Goal: Information Seeking & Learning: Learn about a topic

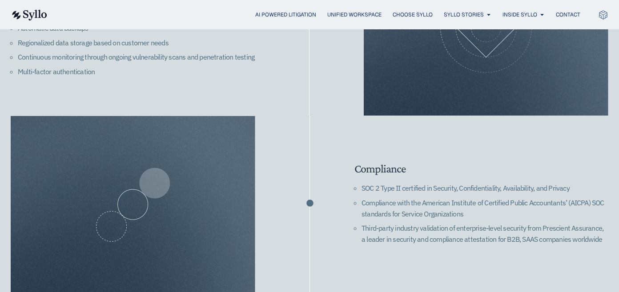
scroll to position [1316, 0]
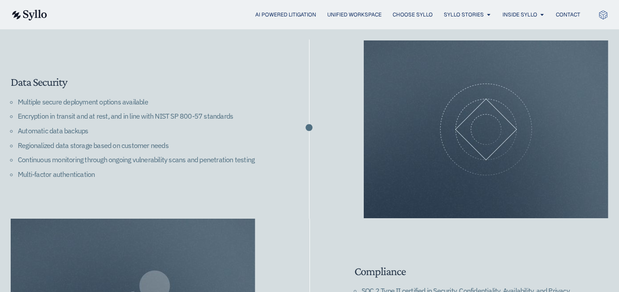
click at [35, 18] on img at bounding box center [29, 15] width 36 height 11
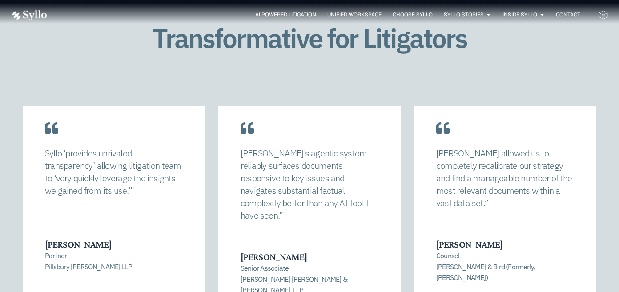
scroll to position [1800, 0]
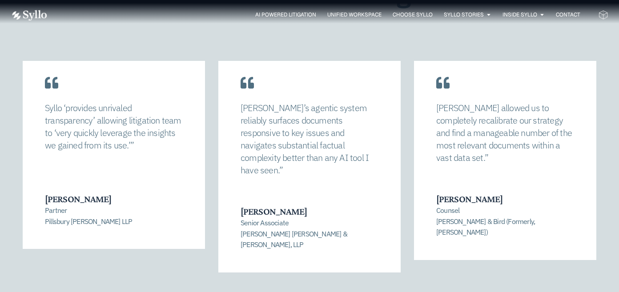
click at [284, 292] on div at bounding box center [309, 296] width 64 height 3
click at [280, 292] on span "Go to slide 1" at bounding box center [281, 296] width 3 height 3
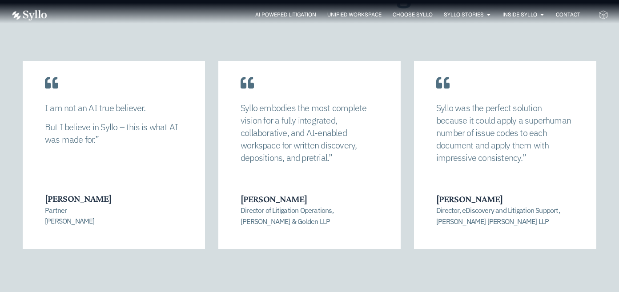
click at [288, 292] on span "Go to slide 2" at bounding box center [289, 296] width 3 height 3
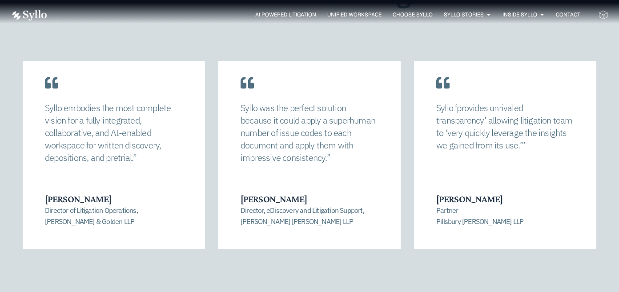
click at [297, 292] on span "Go to slide 3" at bounding box center [297, 296] width 3 height 3
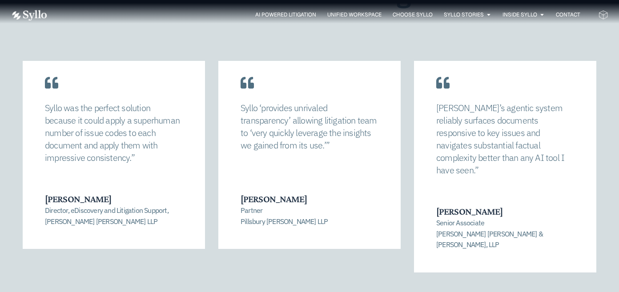
click at [304, 292] on span "Go to slide 4" at bounding box center [305, 296] width 3 height 3
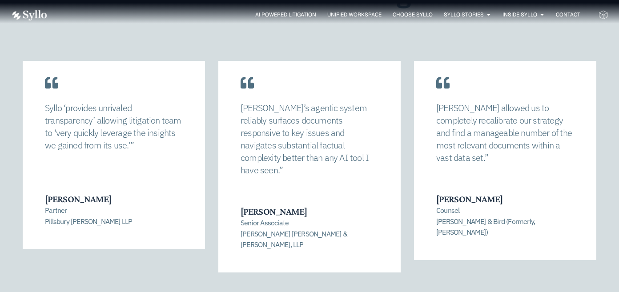
click at [314, 292] on div at bounding box center [309, 296] width 64 height 3
click at [314, 292] on span "Go to slide 5" at bounding box center [313, 296] width 3 height 3
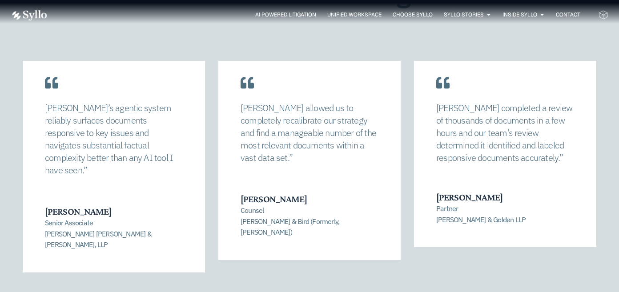
click at [321, 292] on span "Go to slide 6" at bounding box center [321, 296] width 3 height 3
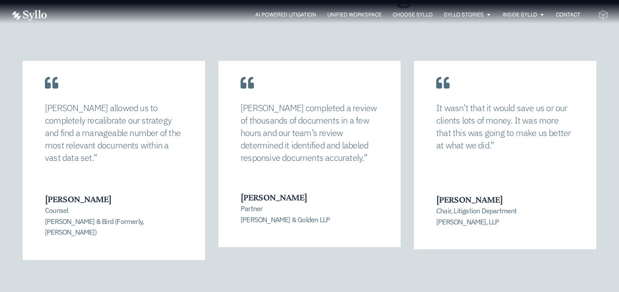
click at [329, 292] on span "Go to slide 7" at bounding box center [329, 296] width 3 height 3
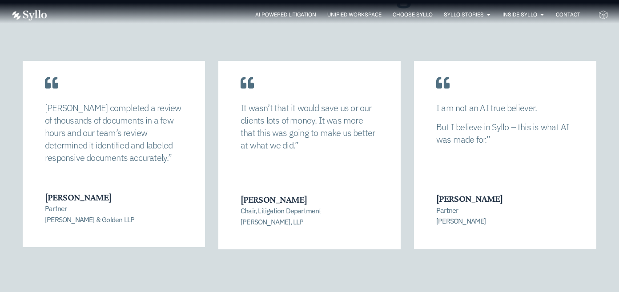
click at [337, 292] on span "Go to slide 8" at bounding box center [337, 296] width 3 height 3
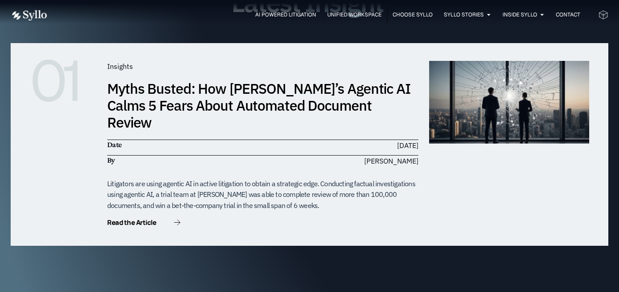
scroll to position [2845, 0]
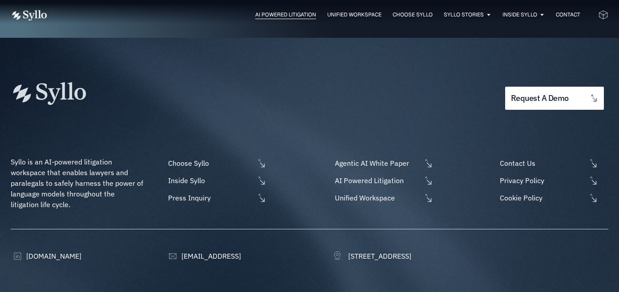
click at [283, 15] on span "AI Powered Litigation" at bounding box center [285, 15] width 61 height 8
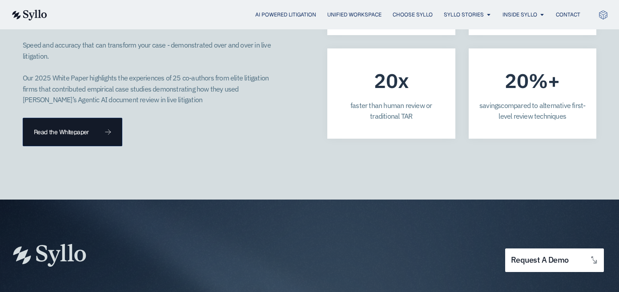
scroll to position [2651, 0]
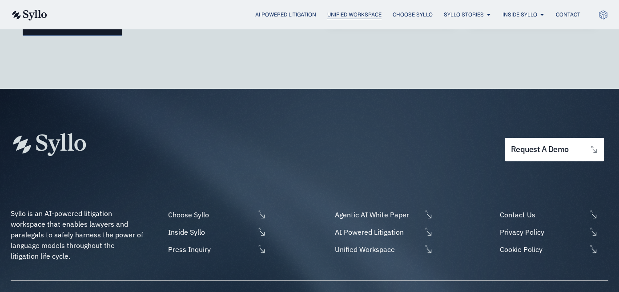
click at [327, 11] on span "Unified Workspace" at bounding box center [354, 15] width 54 height 8
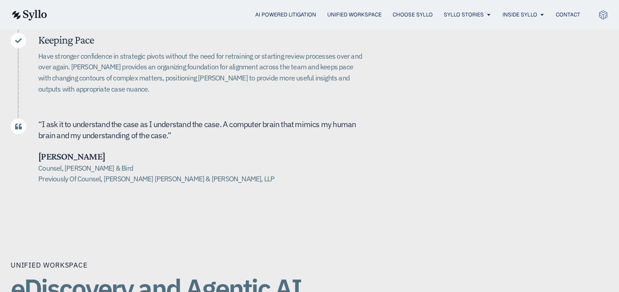
scroll to position [425, 0]
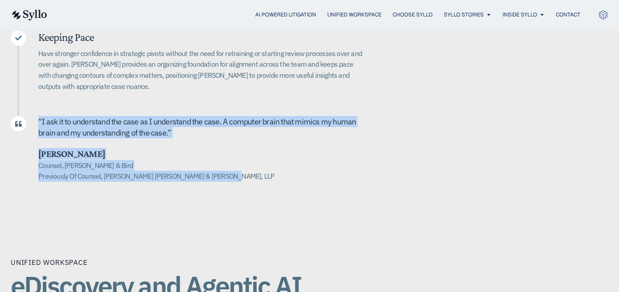
drag, startPoint x: 36, startPoint y: 109, endPoint x: 267, endPoint y: 177, distance: 241.1
copy div "“ I ask it to u nderstand the case as I understand the case. A computer brain t…"
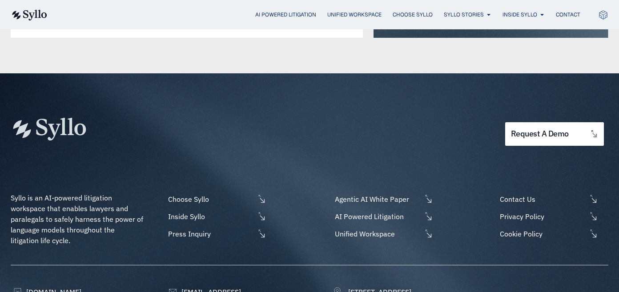
scroll to position [2417, 0]
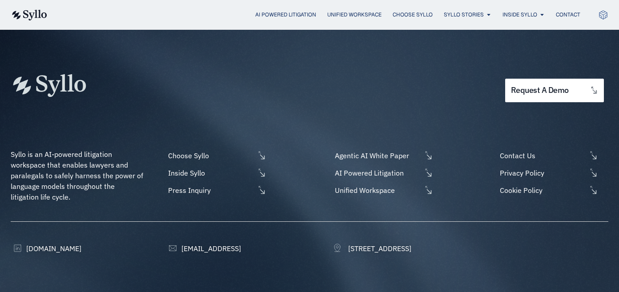
click at [42, 8] on div "AI Powered Litigation Unified Workspace Choose Syllo Syllo Stories Close Syllo …" at bounding box center [309, 14] width 597 height 29
click at [39, 12] on img at bounding box center [29, 15] width 36 height 11
